Goal: Task Accomplishment & Management: Manage account settings

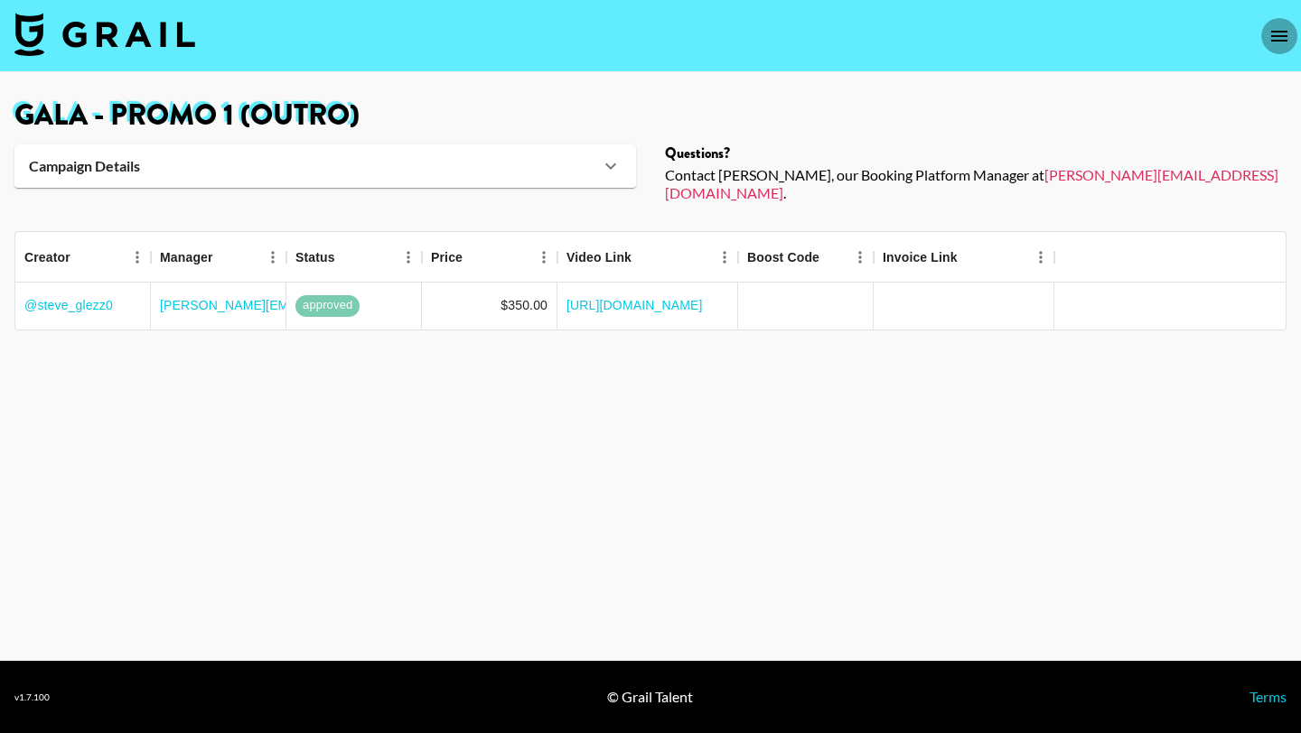
click at [1273, 42] on icon "open drawer" at bounding box center [1279, 36] width 22 height 22
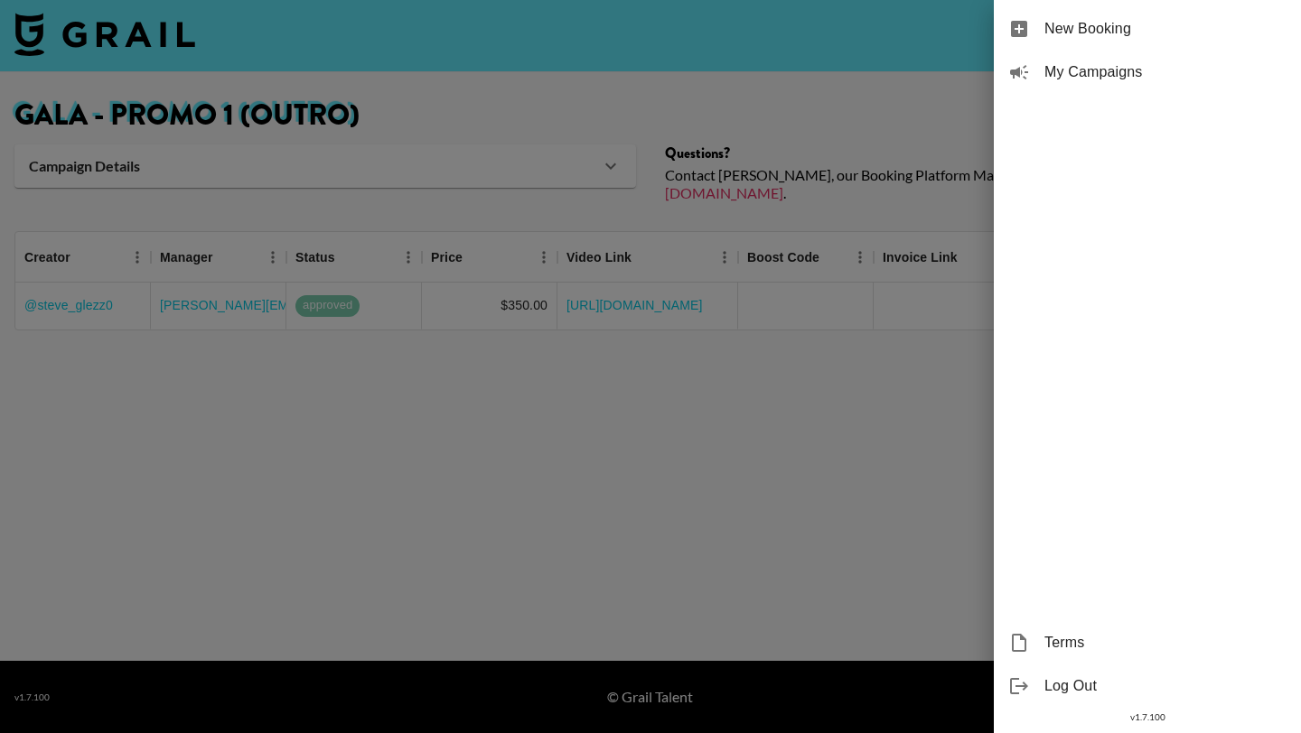
click at [1145, 79] on span "My Campaigns" at bounding box center [1165, 72] width 242 height 22
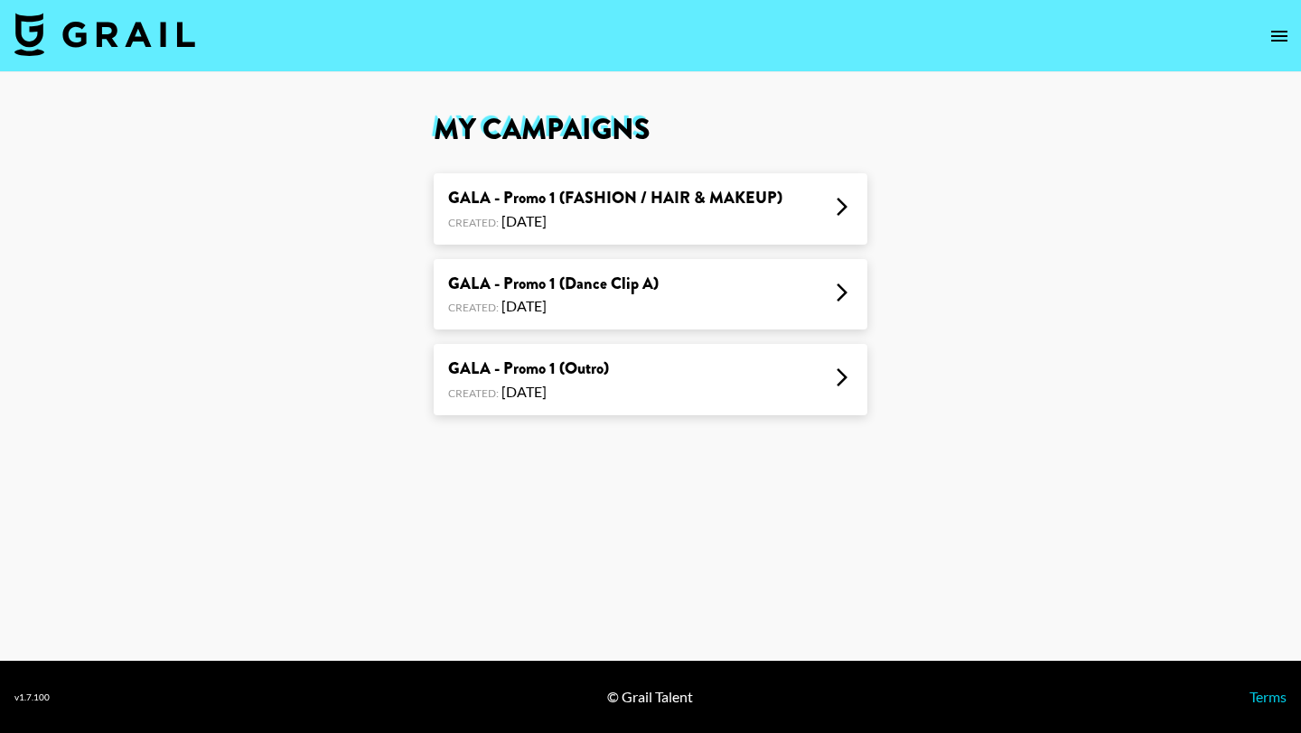
click at [710, 316] on div "GALA - Promo 1 (Dance Clip A) Created: [DATE]" at bounding box center [651, 294] width 434 height 71
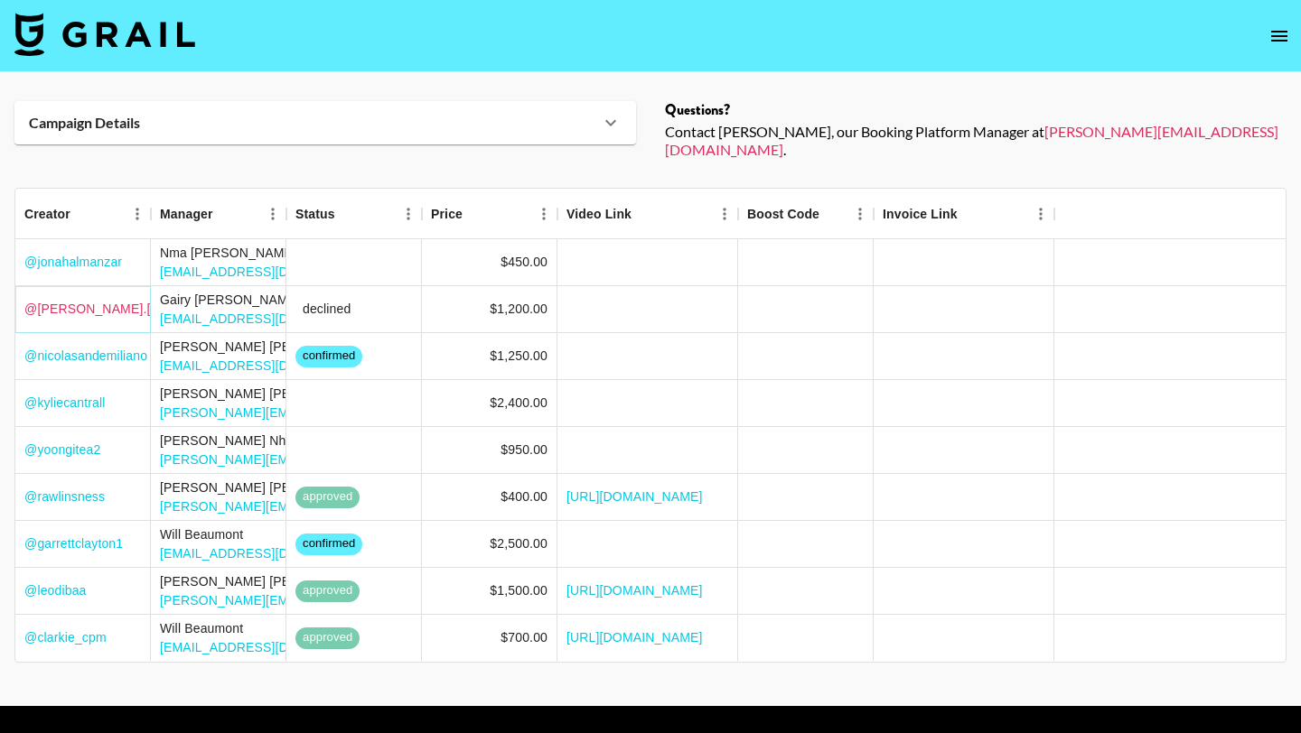
click at [74, 300] on link "@ [PERSON_NAME].[PERSON_NAME]" at bounding box center [138, 309] width 229 height 18
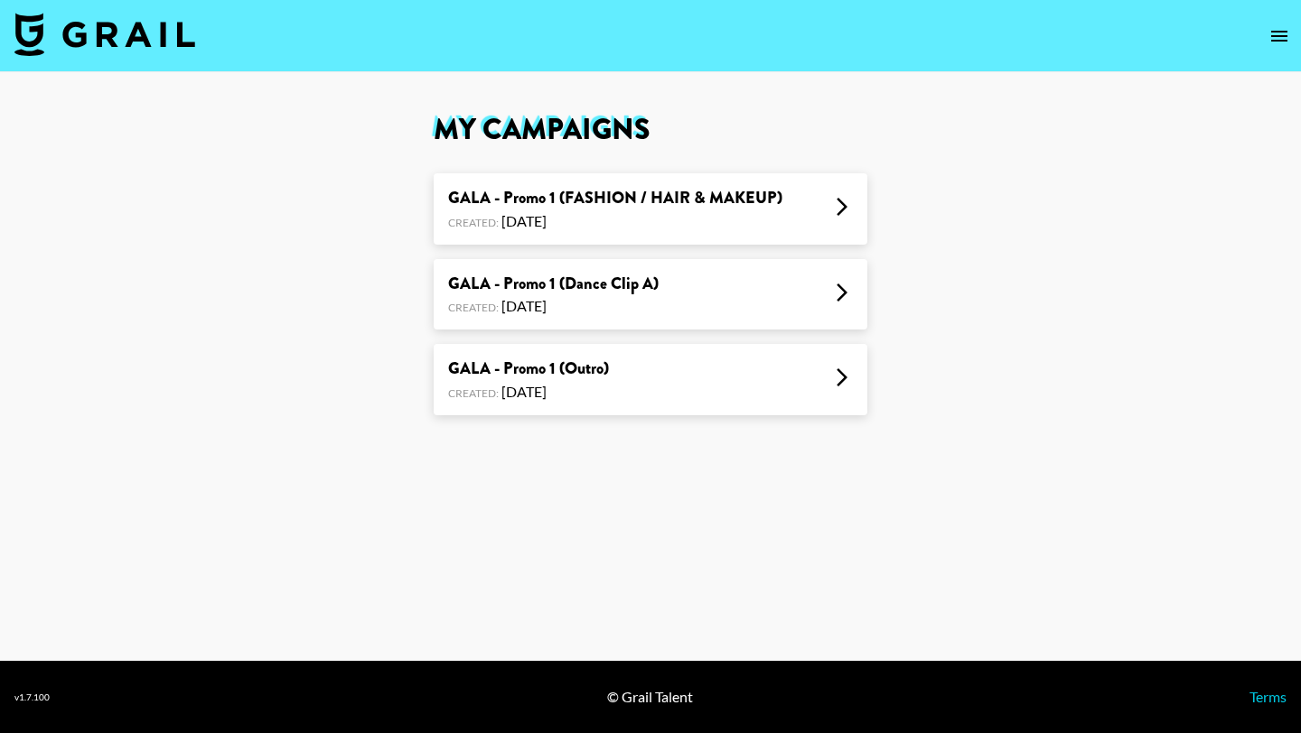
click at [703, 204] on div "GALA - Promo 1 (FASHION / HAIR & MAKEUP)" at bounding box center [615, 198] width 334 height 21
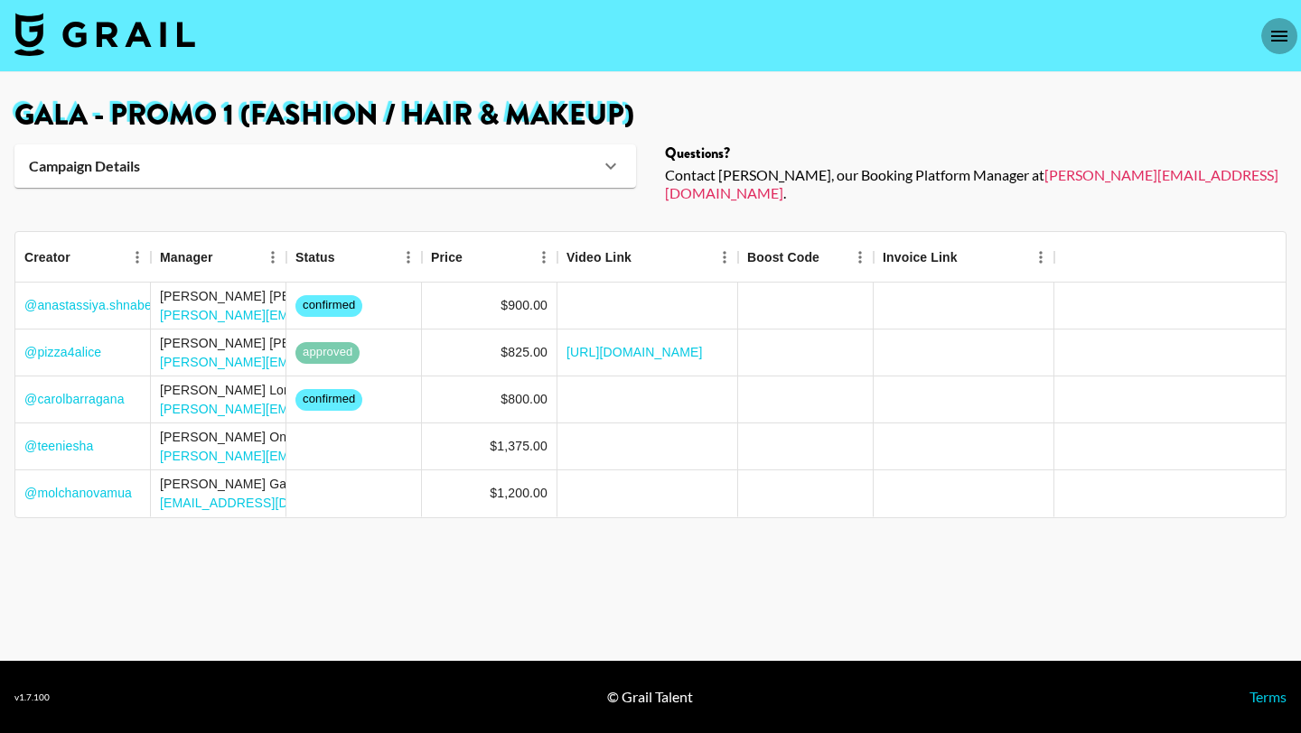
click at [1275, 32] on icon "open drawer" at bounding box center [1279, 36] width 22 height 22
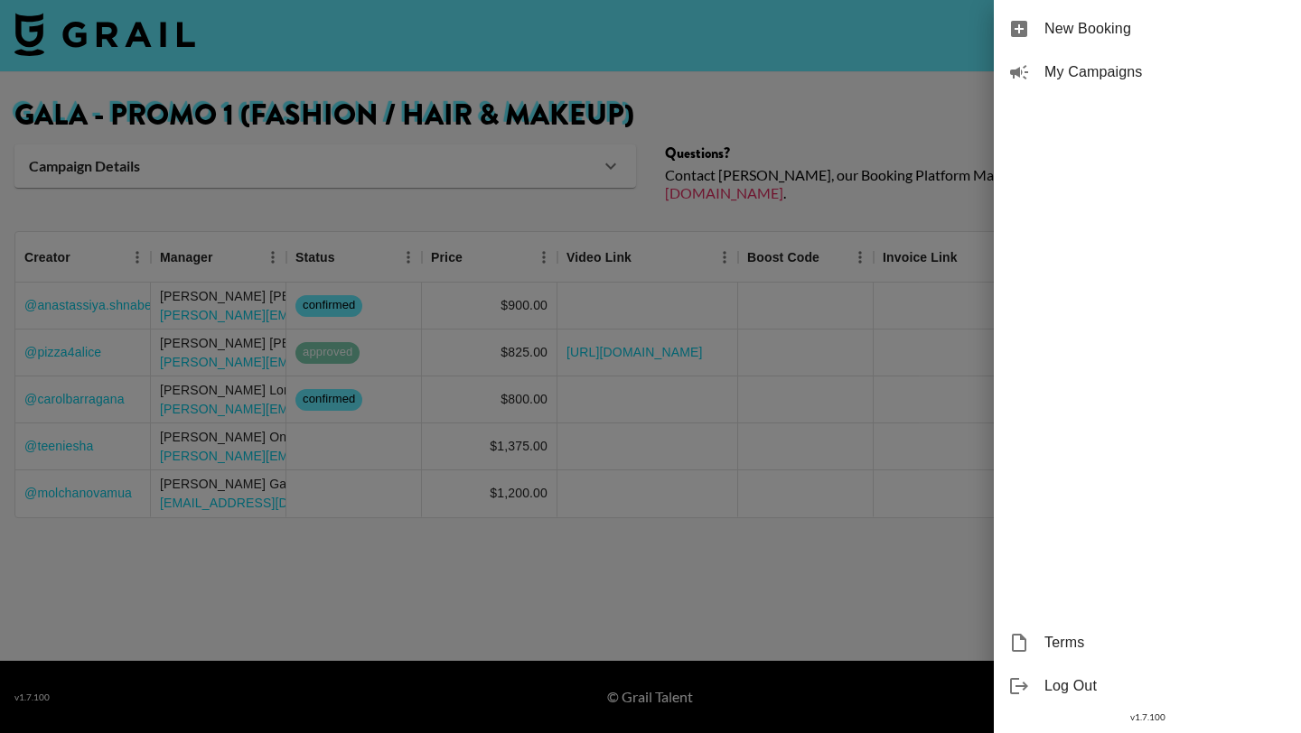
click at [654, 201] on div at bounding box center [650, 366] width 1301 height 733
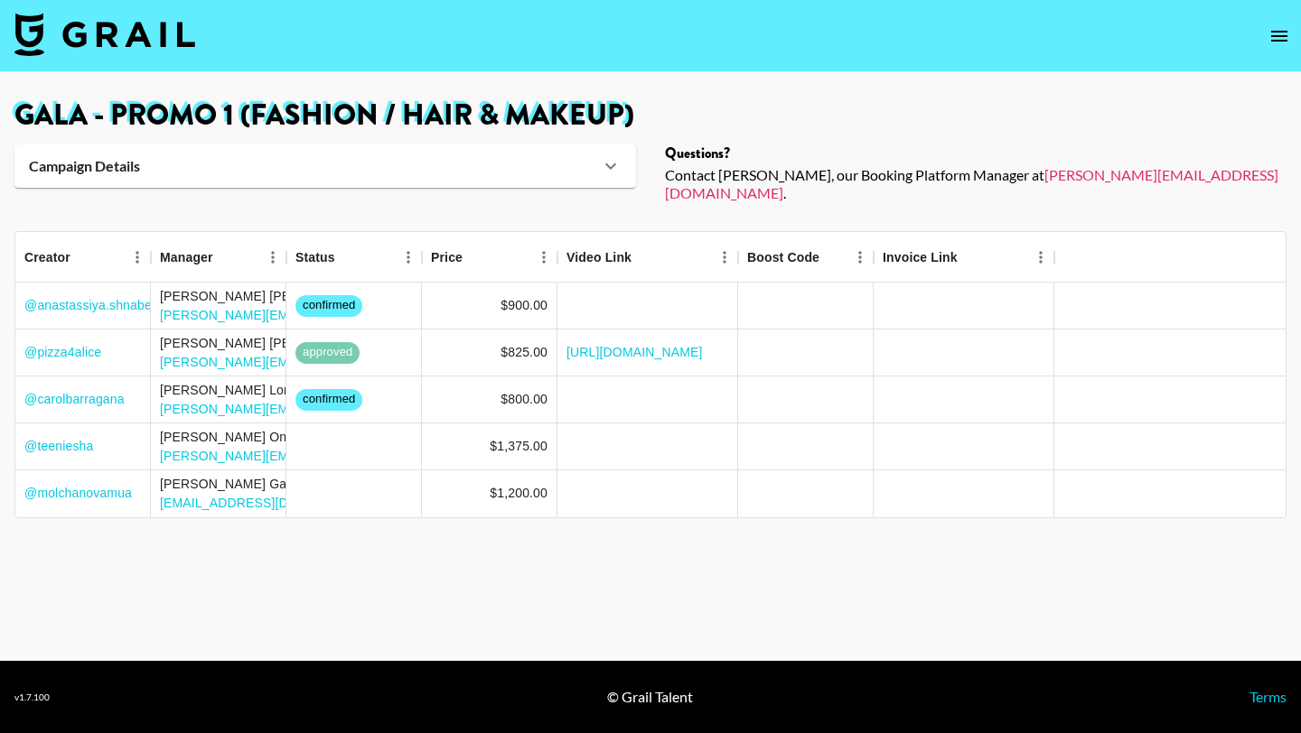
click at [599, 148] on div "Campaign Details" at bounding box center [324, 166] width 621 height 43
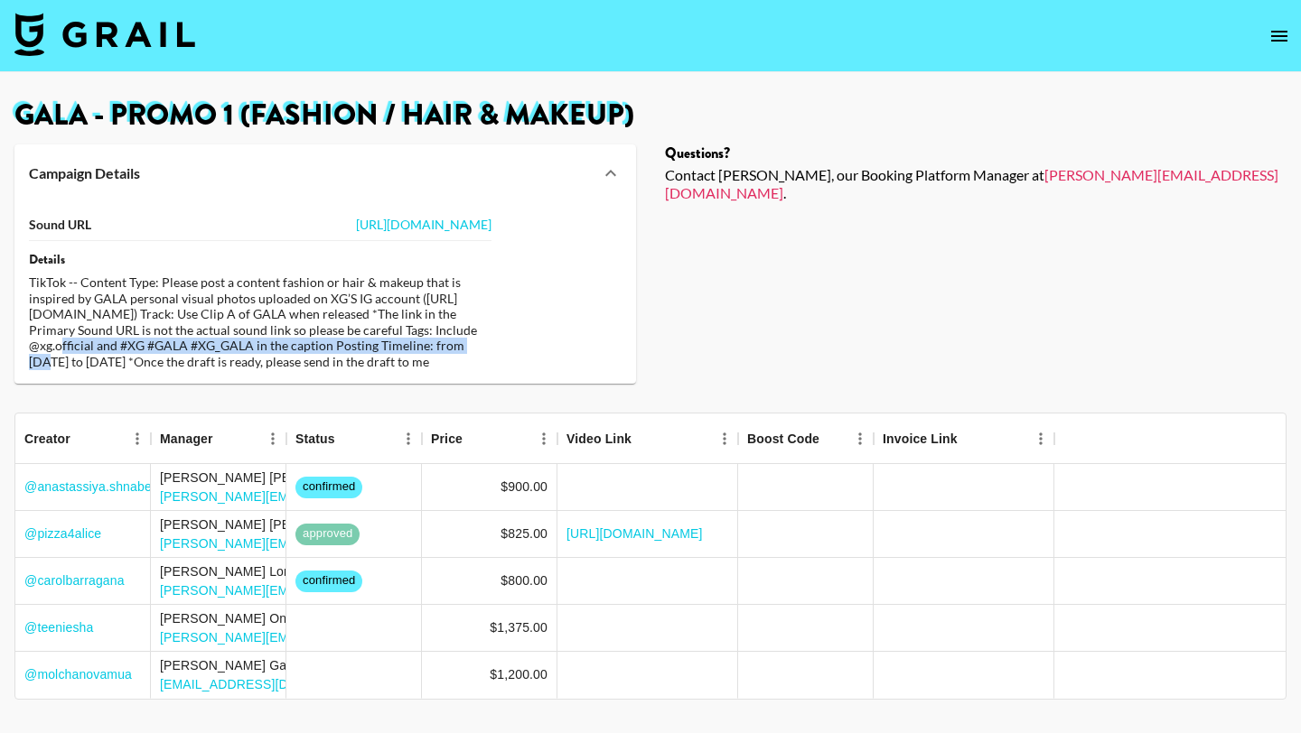
drag, startPoint x: 29, startPoint y: 360, endPoint x: 461, endPoint y: 355, distance: 431.8
click at [461, 355] on div "TikTok -- Content Type: Please post a content fashion or hair & makeup that is …" at bounding box center [260, 322] width 462 height 95
copy div "Tags: Include @xg.official and #XG #GALA #XG_GALA in the caption Posting"
